Goal: Navigation & Orientation: Understand site structure

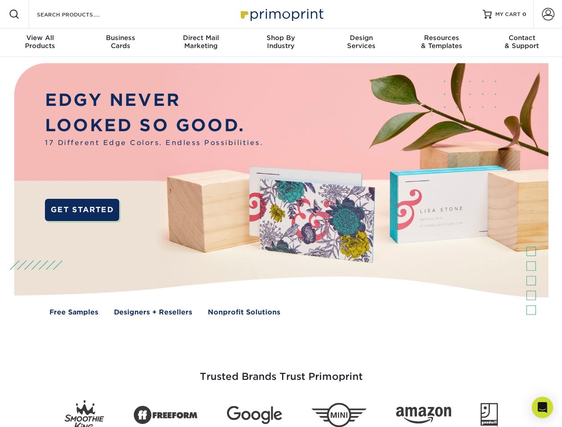
click at [281, 214] on img at bounding box center [281, 196] width 556 height 278
click at [14, 14] on span at bounding box center [14, 14] width 11 height 11
click at [548, 14] on span at bounding box center [548, 14] width 12 height 12
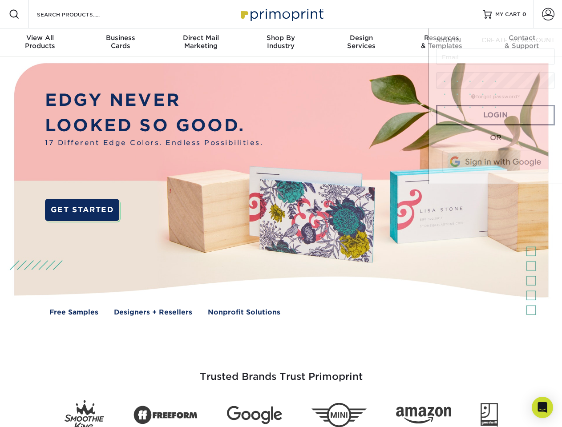
click at [40, 43] on div "View All Products" at bounding box center [40, 42] width 80 height 16
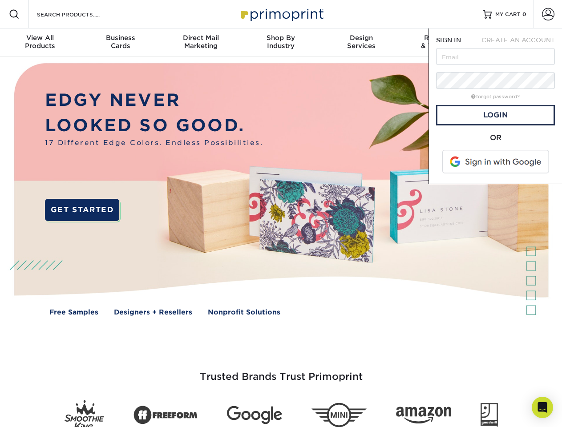
click at [120, 43] on div "Business Cards" at bounding box center [120, 42] width 80 height 16
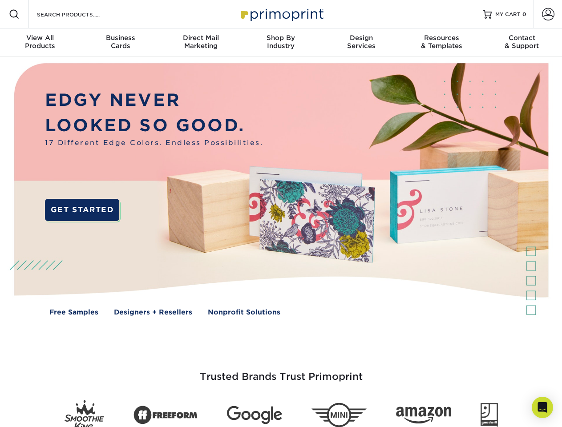
click at [201, 43] on div "Direct Mail Marketing" at bounding box center [201, 42] width 80 height 16
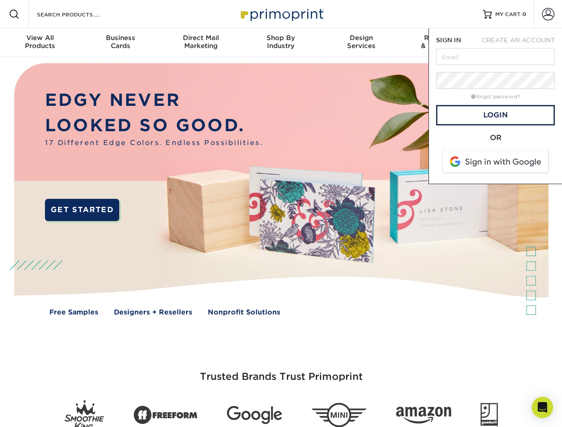
click at [281, 43] on div "Shop By Industry" at bounding box center [281, 42] width 80 height 16
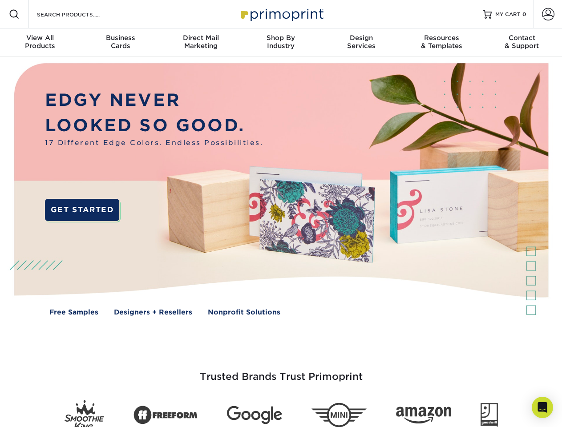
click at [361, 43] on div "Design Services" at bounding box center [361, 42] width 80 height 16
click at [441, 43] on div "Resources & Templates" at bounding box center [441, 42] width 80 height 16
click at [522, 43] on div "Contact & Support" at bounding box center [522, 42] width 80 height 16
